Goal: Information Seeking & Learning: Find contact information

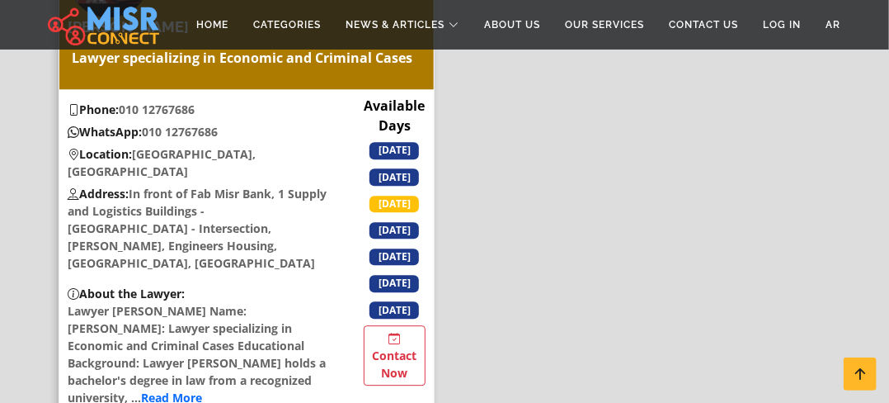
scroll to position [1403, 0]
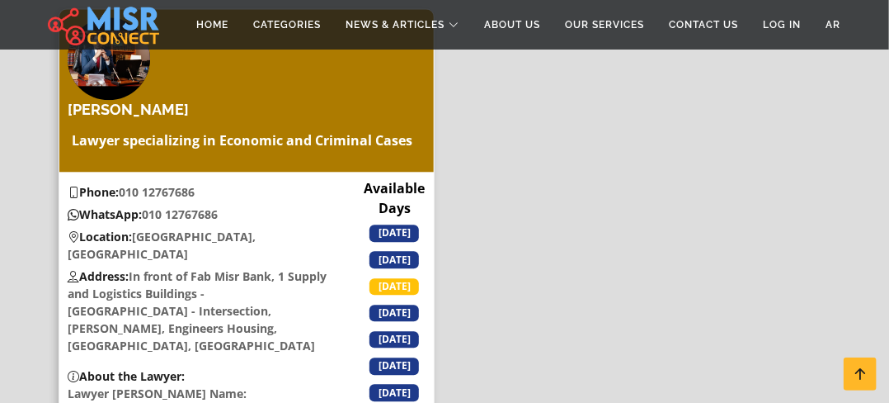
click at [155, 101] on h4 "Mohamed Farag" at bounding box center [128, 110] width 121 height 18
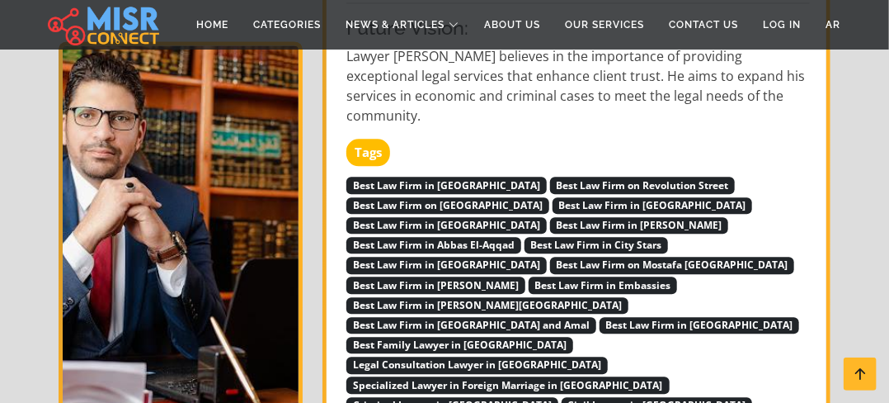
scroll to position [1320, 0]
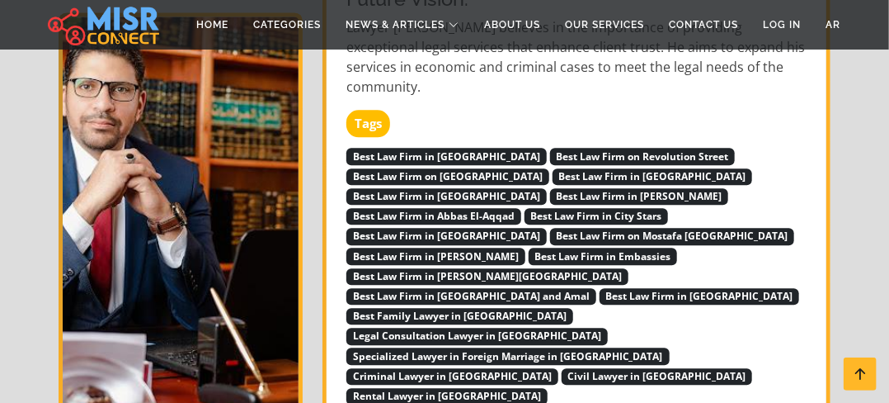
click at [658, 228] on span "Best Law Firm on Mostafa El-Nahhas Street" at bounding box center [672, 236] width 245 height 17
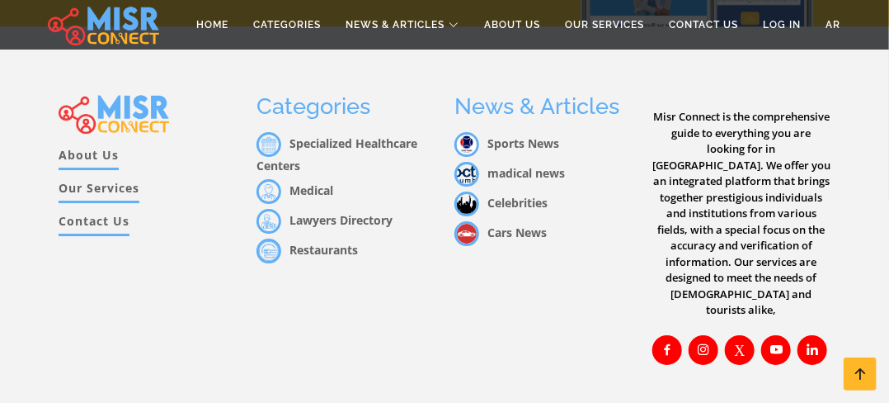
scroll to position [1922, 0]
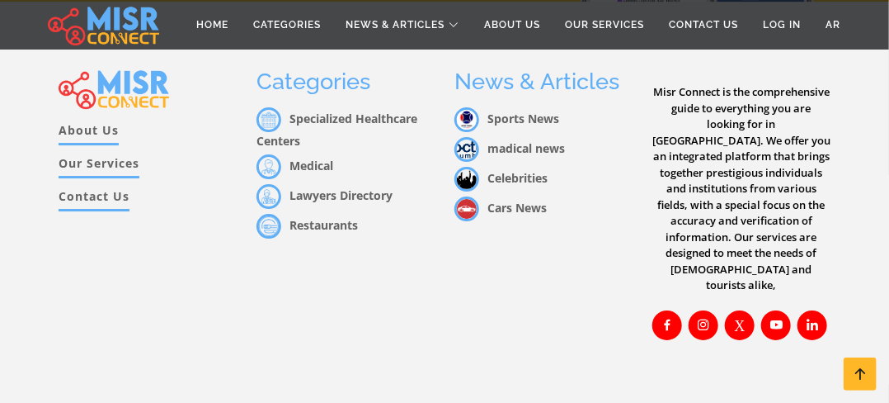
click at [330, 187] on link "Lawyers Directory" at bounding box center [325, 195] width 136 height 16
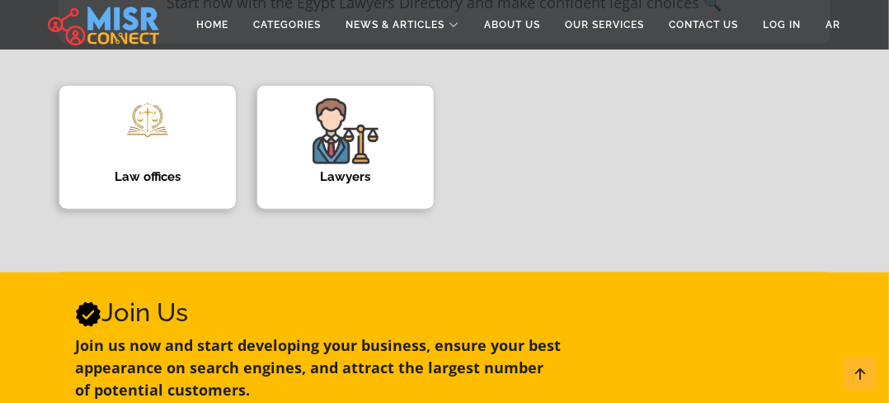
scroll to position [578, 0]
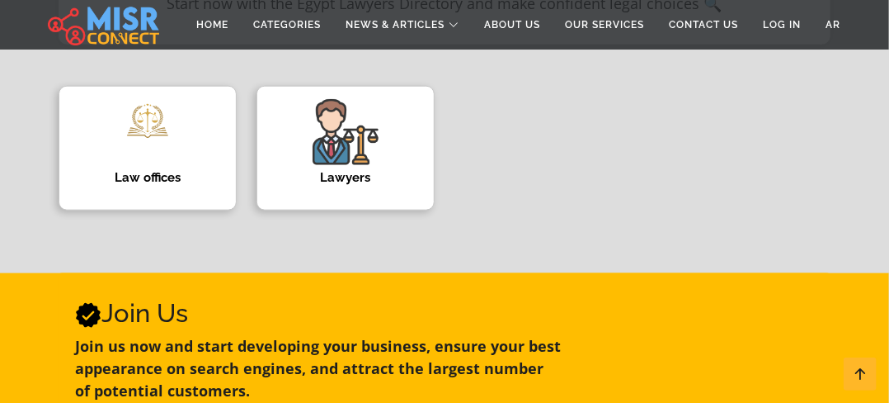
click at [330, 146] on img at bounding box center [346, 132] width 66 height 66
click at [149, 159] on div at bounding box center [148, 132] width 66 height 66
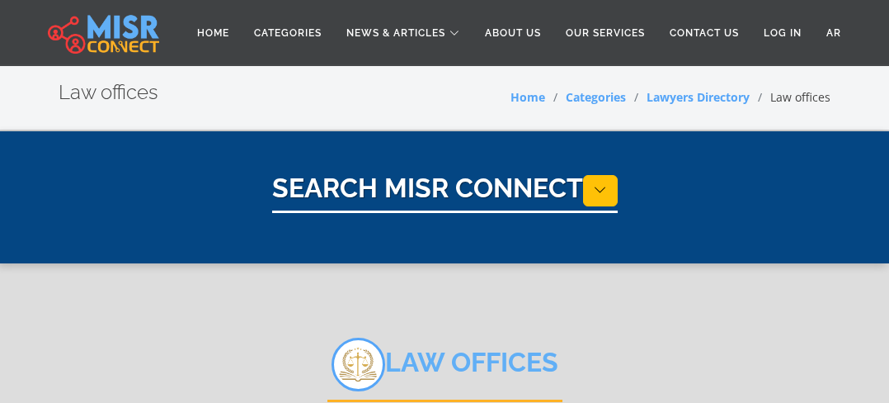
select select "**********"
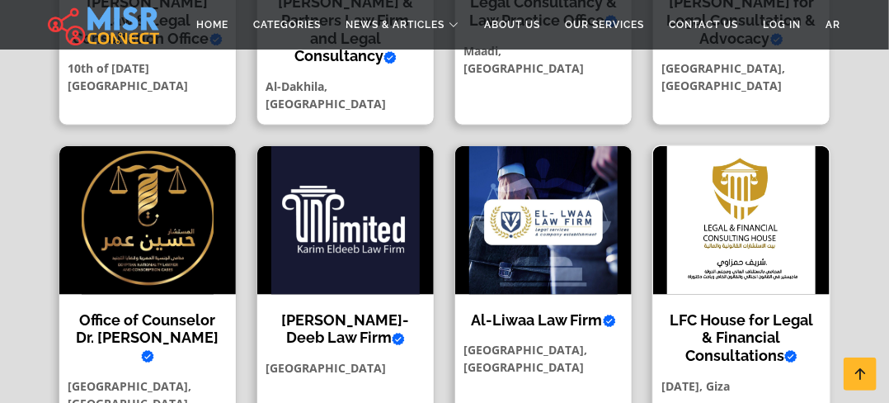
scroll to position [660, 0]
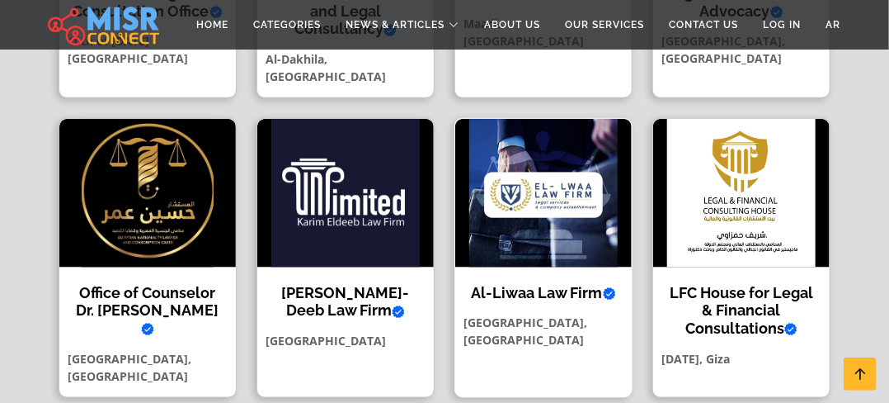
click at [535, 284] on h4 "Al-Liwaa Law Firm Verified account" at bounding box center [544, 293] width 152 height 18
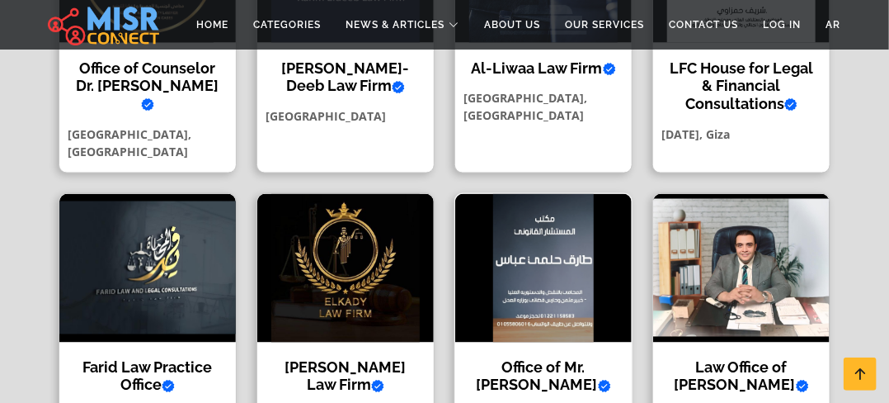
scroll to position [990, 0]
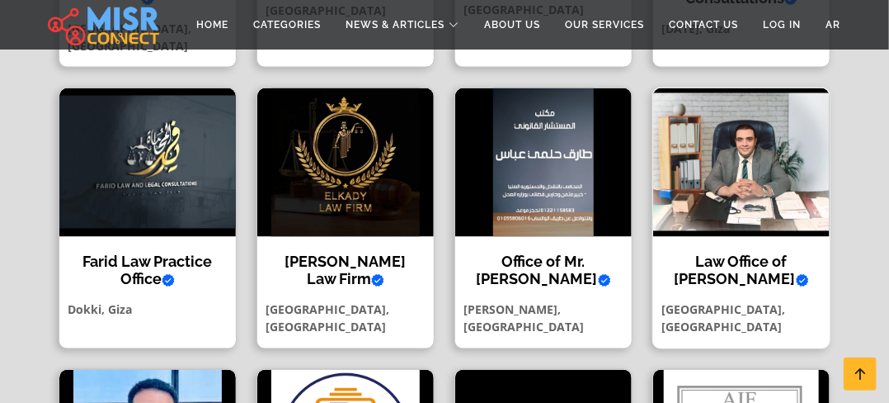
click at [740, 253] on h4 "Law Office of Ramy Adel Gabr Verified account" at bounding box center [742, 270] width 152 height 35
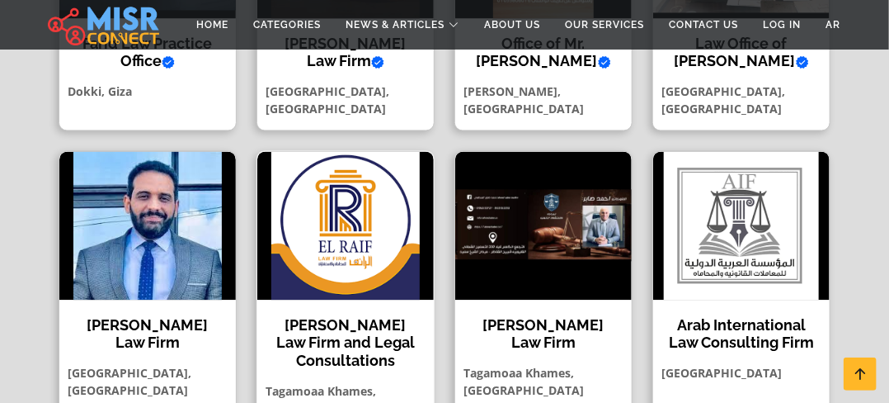
scroll to position [1238, 0]
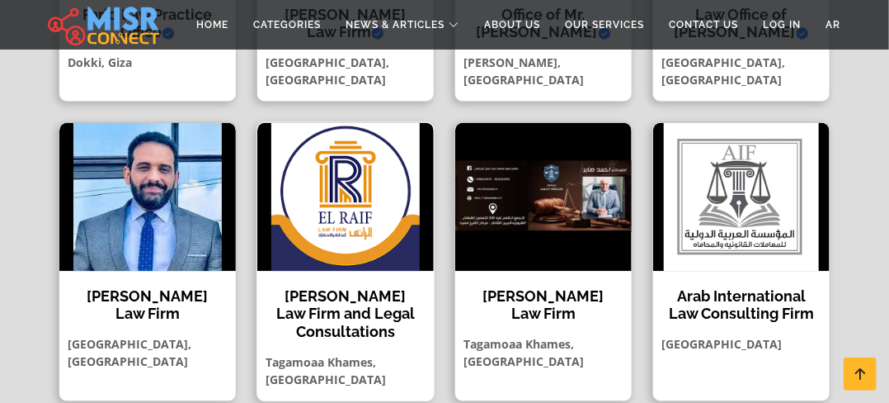
click at [385, 287] on h4 "Al-Raef Law Firm and Legal Consultations" at bounding box center [346, 314] width 152 height 54
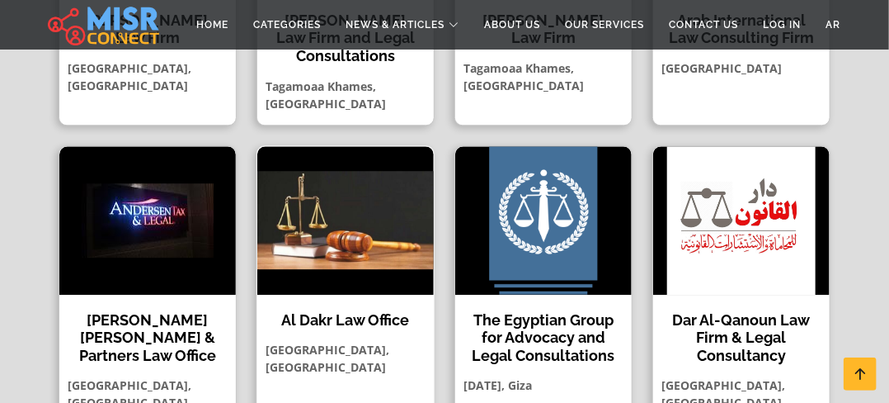
scroll to position [1485, 0]
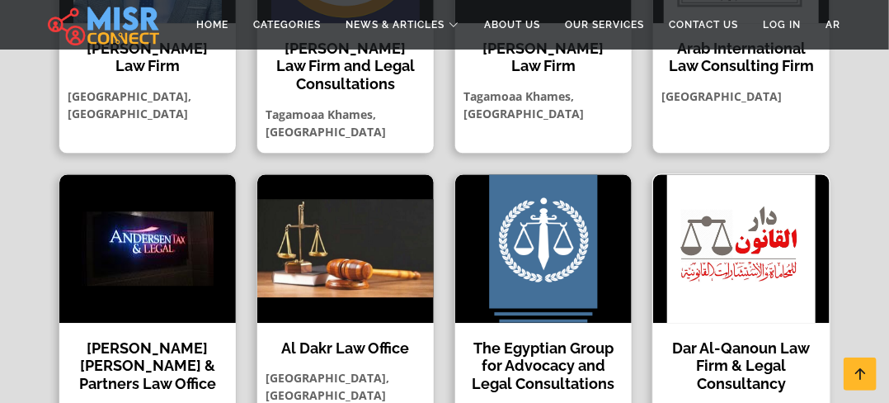
click at [726, 339] on h4 "Dar Al-Qanoun Law Firm & Legal Consultancy" at bounding box center [742, 366] width 152 height 54
click at [130, 339] on h4 "[PERSON_NAME] [PERSON_NAME] & Partners Law Office" at bounding box center [148, 366] width 152 height 54
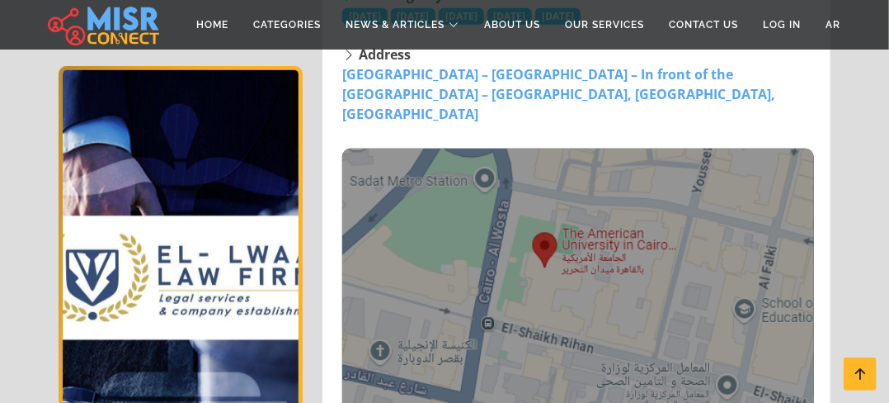
scroll to position [248, 0]
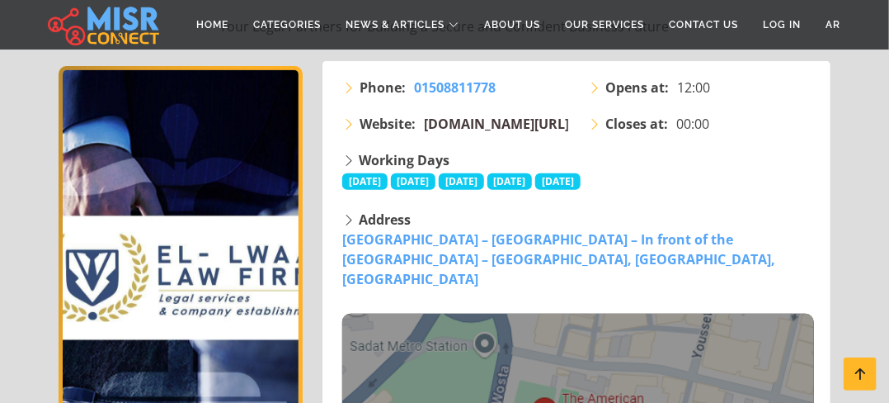
click at [518, 117] on span "[DOMAIN_NAME][URL]" at bounding box center [496, 124] width 145 height 18
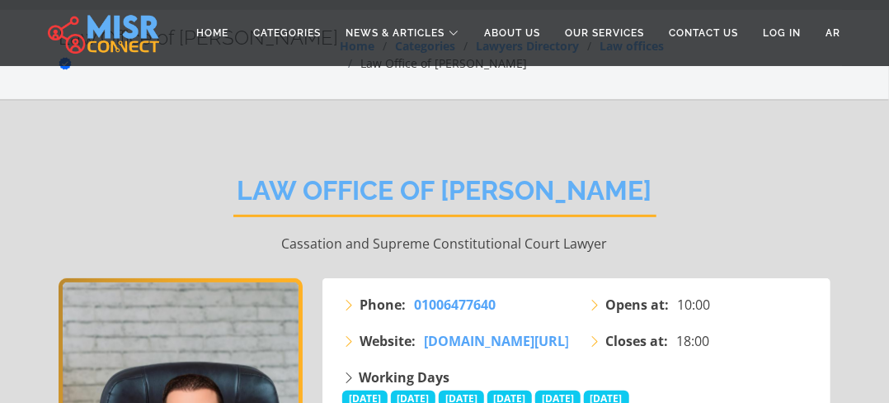
scroll to position [83, 0]
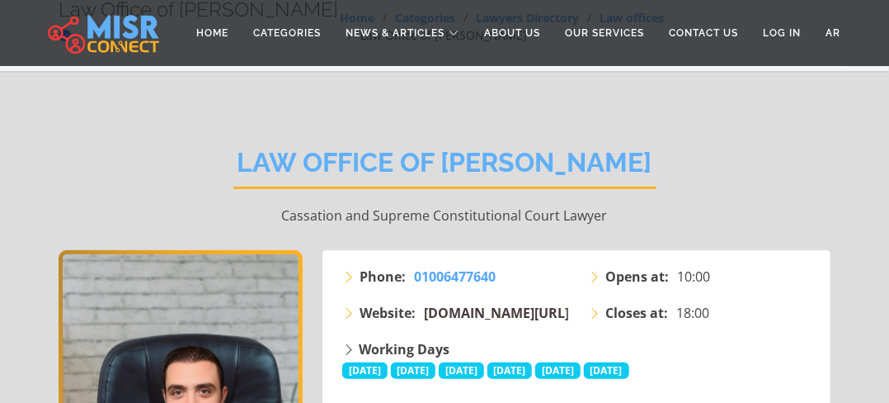
click at [525, 308] on span "[DOMAIN_NAME][URL]" at bounding box center [496, 313] width 145 height 18
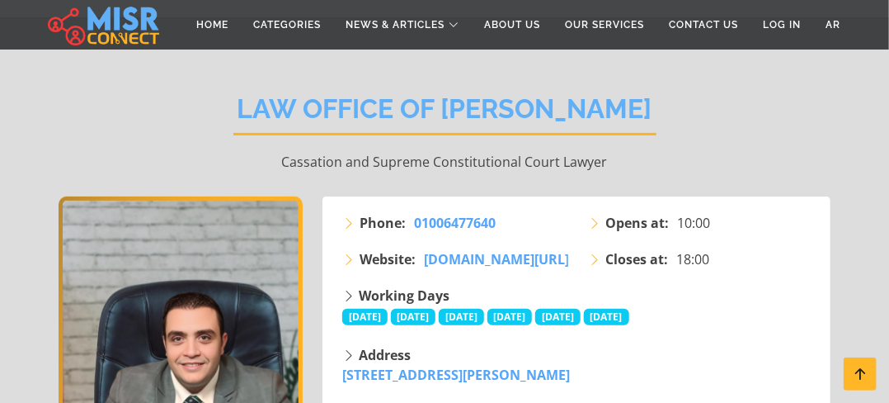
scroll to position [165, 0]
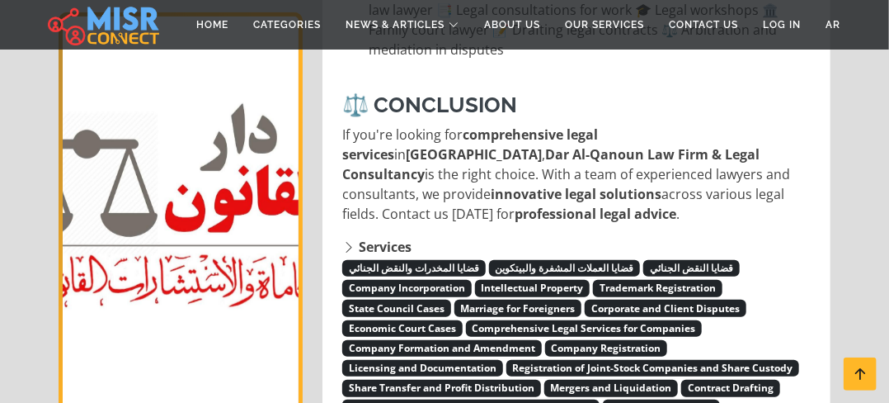
scroll to position [2723, 0]
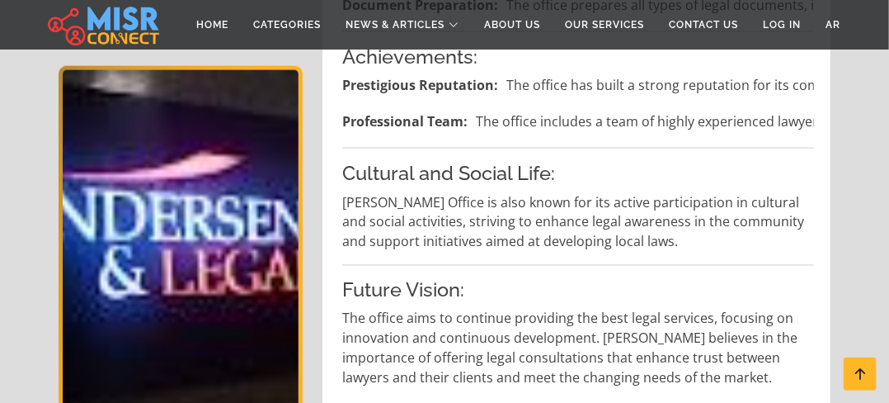
scroll to position [990, 0]
